Goal: Find specific page/section: Find specific page/section

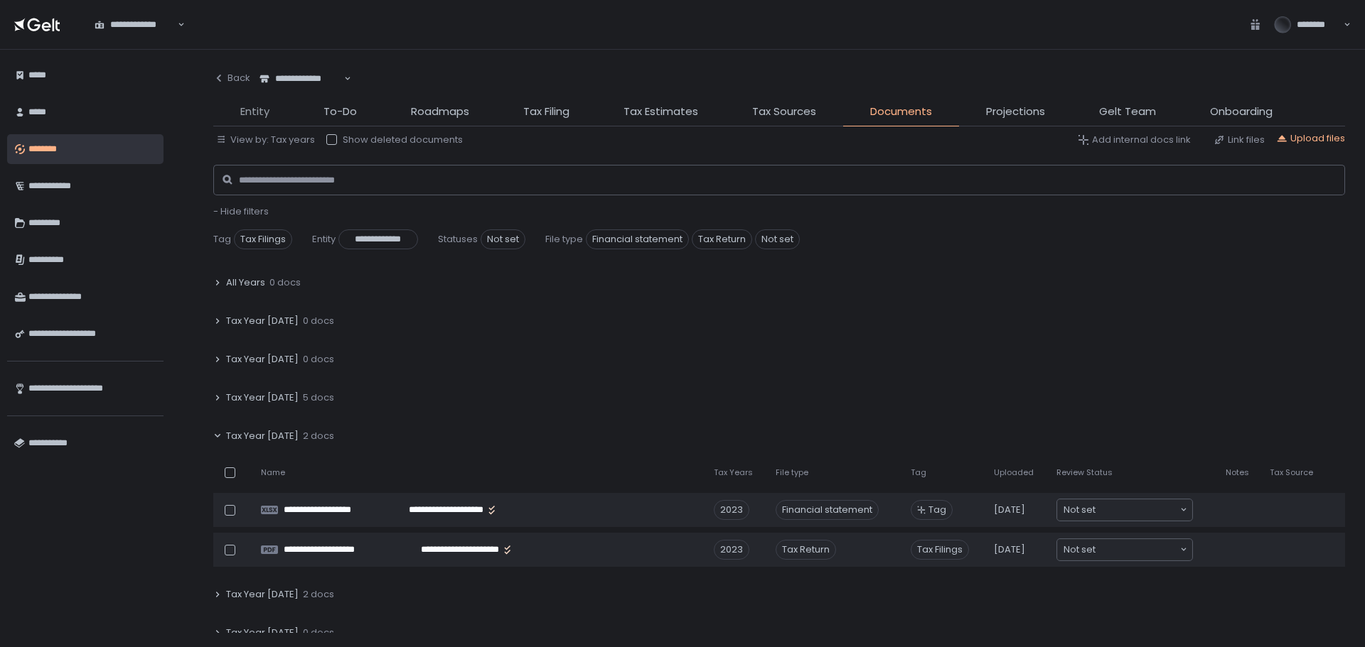
click at [257, 115] on span "Entity" at bounding box center [254, 112] width 29 height 16
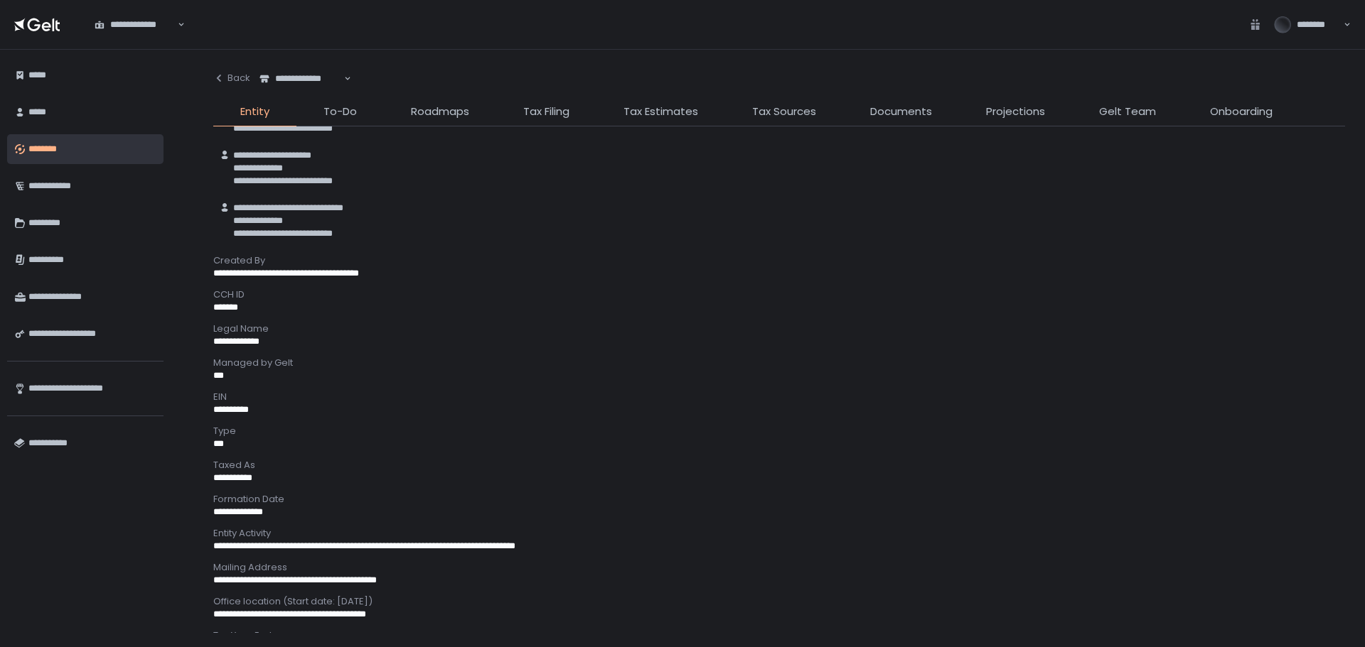
scroll to position [142, 0]
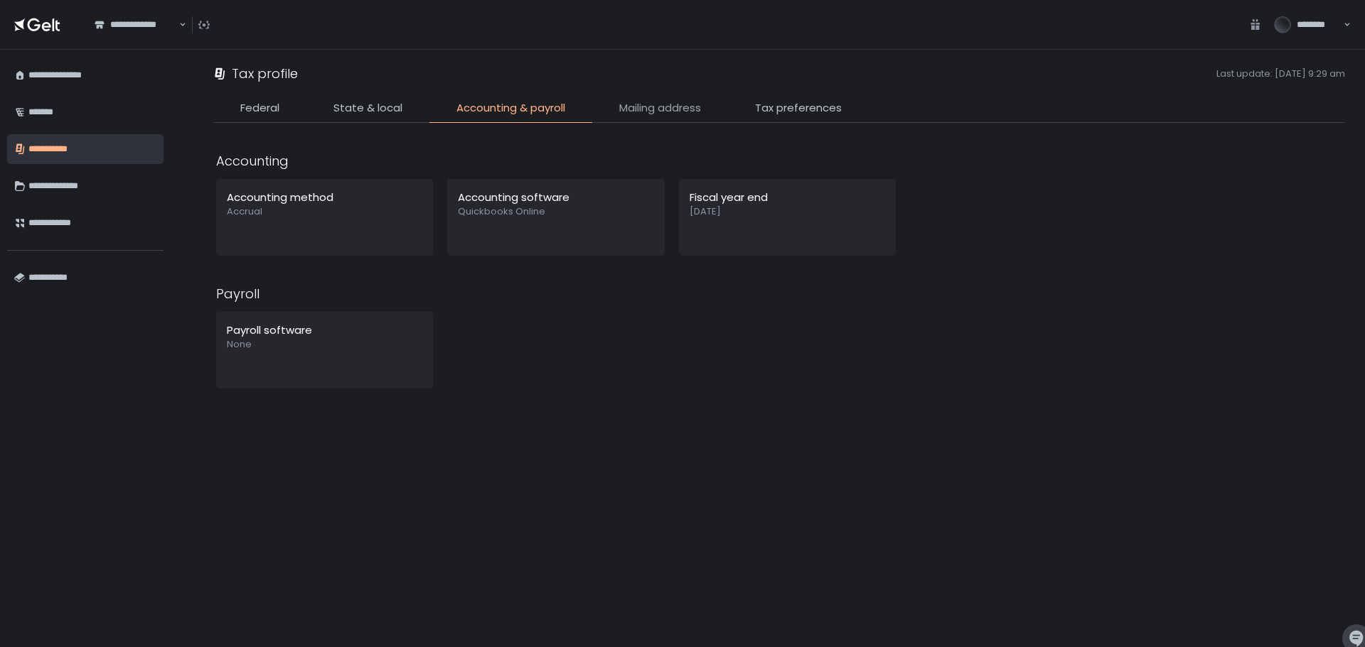
click at [693, 107] on span "Mailing address" at bounding box center [660, 108] width 82 height 16
